Goal: Check status: Check status

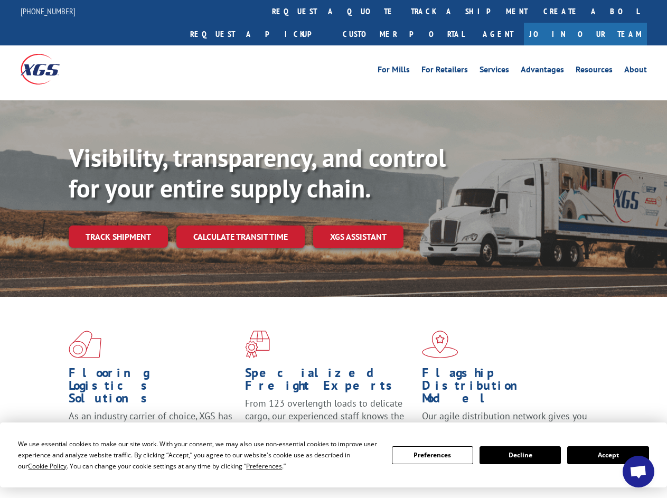
click at [333, 249] on div "Visibility, transparency, and control for your entire supply chain. Track shipm…" at bounding box center [368, 216] width 598 height 147
click at [37, 466] on span "Cookie Policy" at bounding box center [47, 466] width 39 height 9
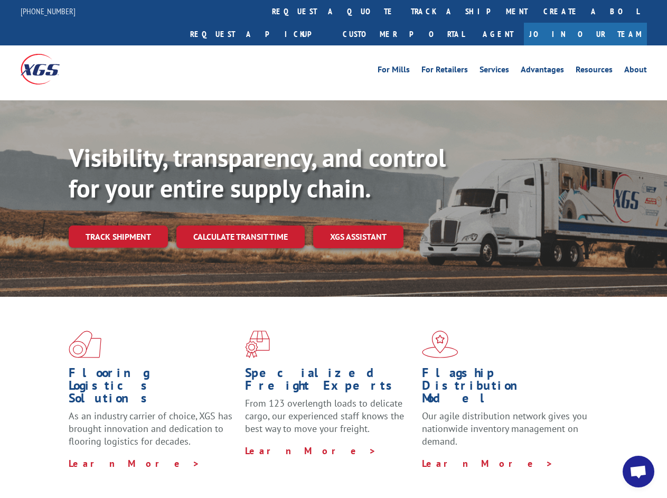
click at [254, 466] on div "Flooring Logistics Solutions As an industry carrier of choice, XGS has brought …" at bounding box center [333, 403] width 667 height 212
click at [432, 455] on div "Flooring Logistics Solutions As an industry carrier of choice, XGS has brought …" at bounding box center [333, 400] width 667 height 206
click at [520, 455] on div "Flooring Logistics Solutions As an industry carrier of choice, XGS has brought …" at bounding box center [333, 400] width 667 height 206
click at [608, 455] on div "Flooring Logistics Solutions As an industry carrier of choice, XGS has brought …" at bounding box center [333, 400] width 667 height 206
click at [333, 249] on div "Visibility, transparency, and control for your entire supply chain. Track shipm…" at bounding box center [368, 216] width 598 height 147
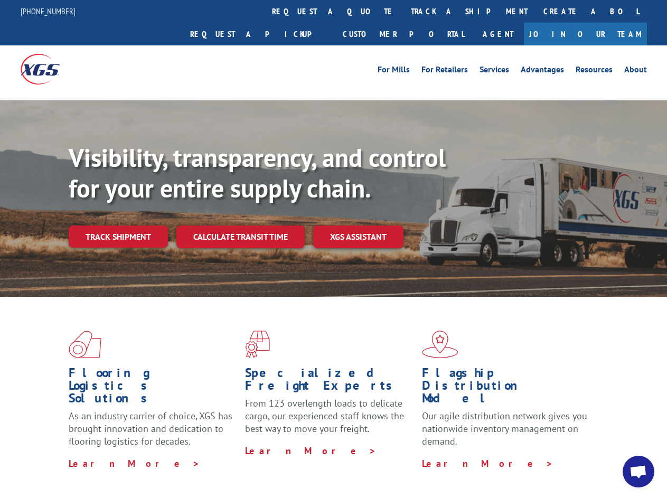
click at [403, 11] on link "track a shipment" at bounding box center [469, 11] width 133 height 23
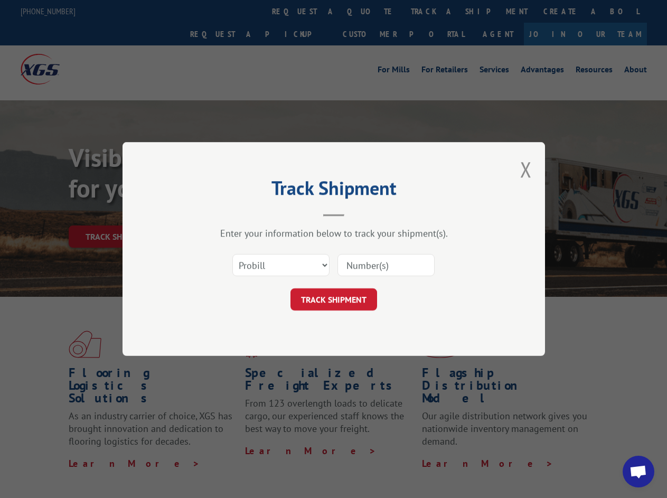
click at [369, 11] on div "Track Shipment Enter your information below to track your shipment(s). Select c…" at bounding box center [333, 249] width 667 height 498
click at [435, 11] on div "Track Shipment Enter your information below to track your shipment(s). Select c…" at bounding box center [333, 249] width 667 height 498
